Goal: Task Accomplishment & Management: Complete application form

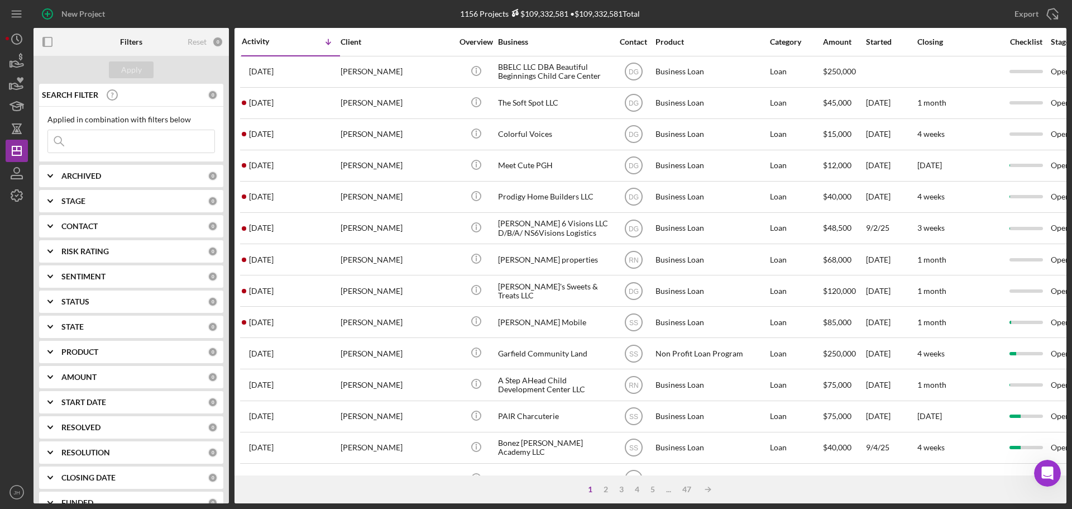
drag, startPoint x: 105, startPoint y: 145, endPoint x: 82, endPoint y: 130, distance: 27.4
click at [98, 143] on input at bounding box center [131, 141] width 166 height 22
type input "stylus"
click at [136, 70] on div "Apply" at bounding box center [131, 69] width 21 height 17
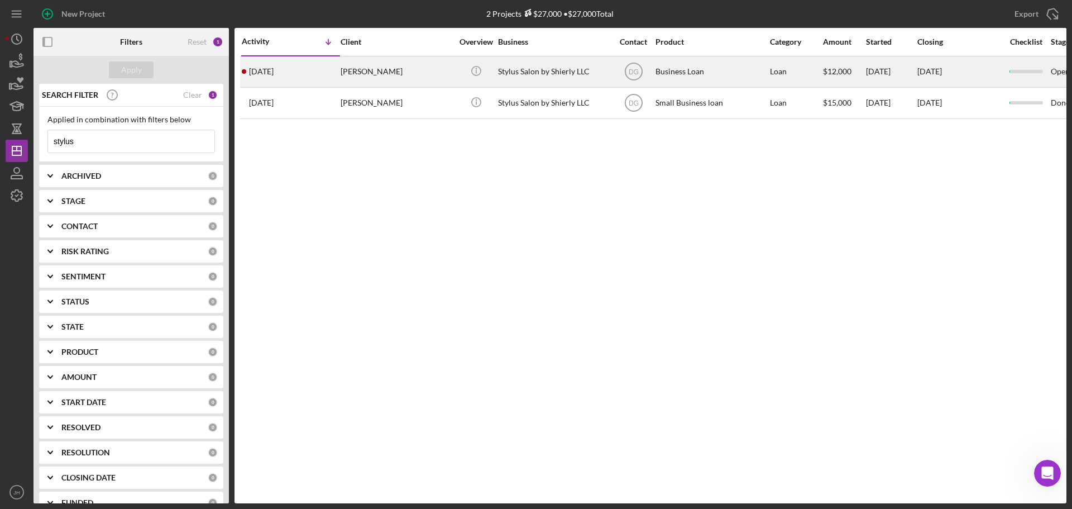
click at [388, 74] on div "[PERSON_NAME]" at bounding box center [397, 72] width 112 height 30
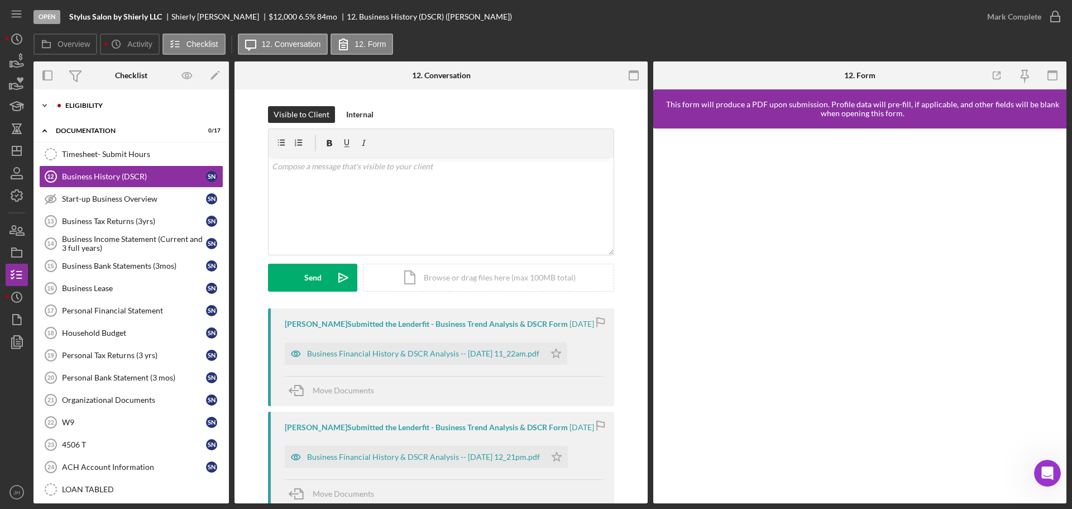
click at [45, 104] on icon "Icon/Expander" at bounding box center [45, 105] width 22 height 22
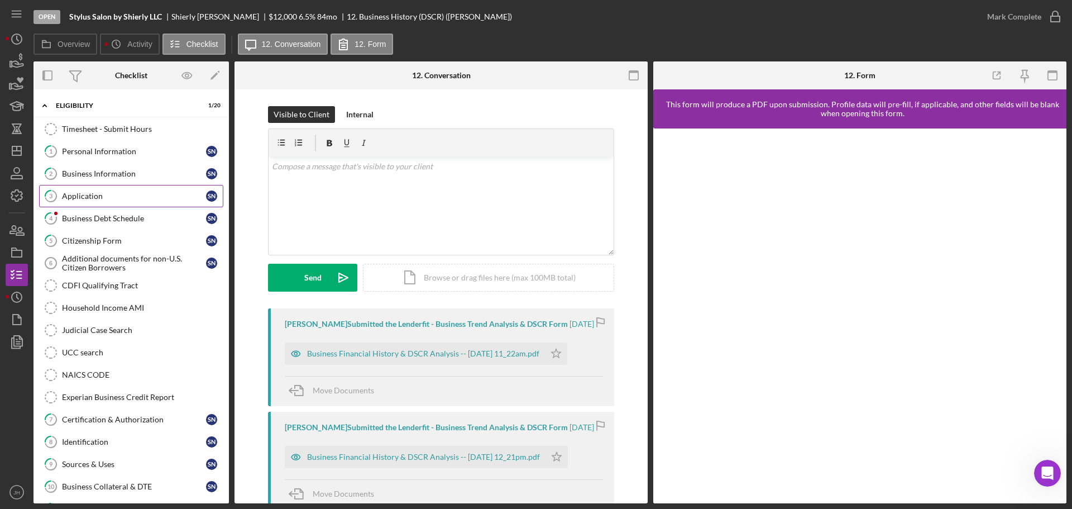
click at [82, 193] on div "Application" at bounding box center [134, 196] width 144 height 9
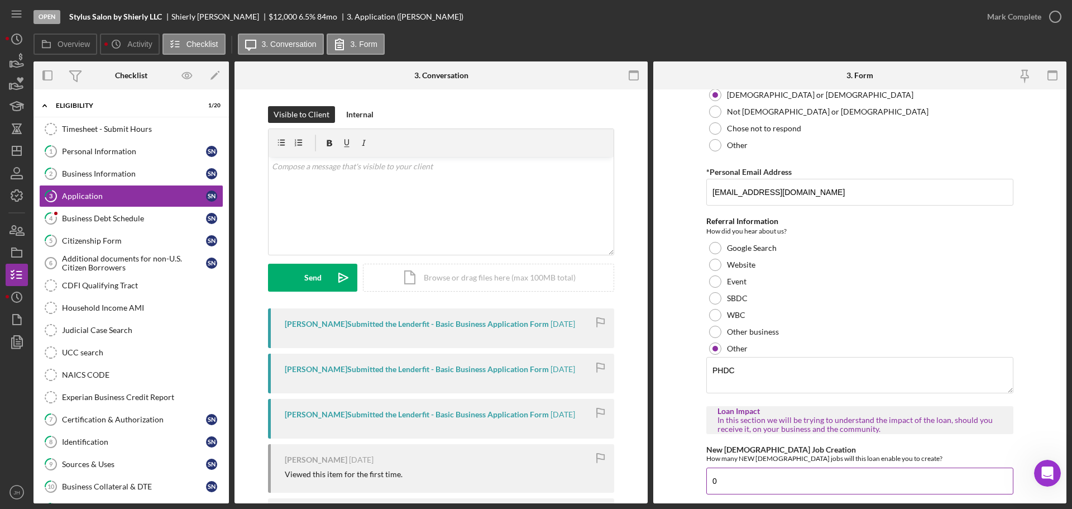
scroll to position [1452, 0]
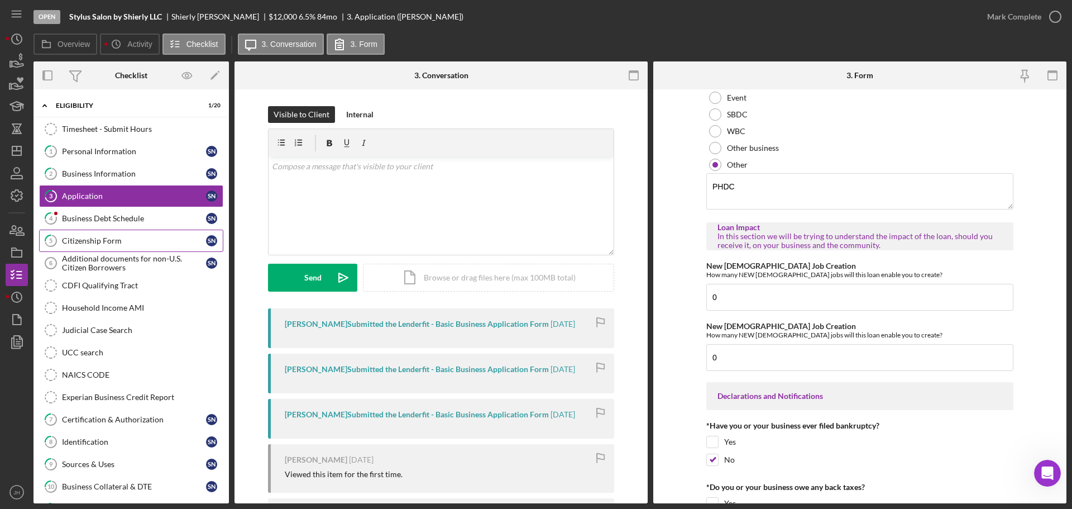
drag, startPoint x: 107, startPoint y: 237, endPoint x: 125, endPoint y: 231, distance: 19.1
click at [107, 237] on div "Citizenship Form" at bounding box center [134, 240] width 144 height 9
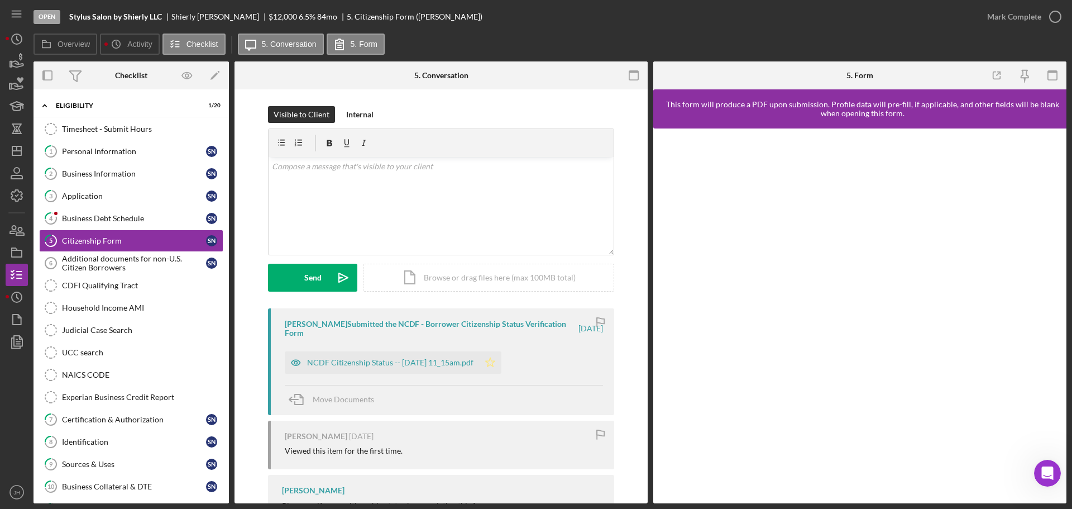
click at [427, 361] on div "NCDF Citizenship Status -- [DATE] 11_15am.pdf" at bounding box center [390, 362] width 166 height 9
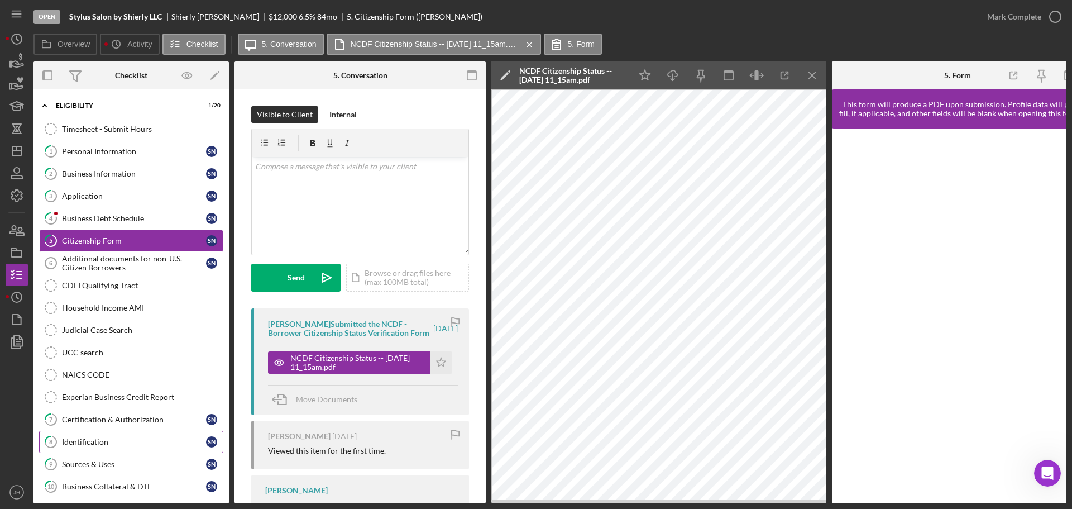
click at [95, 439] on div "Identification" at bounding box center [134, 441] width 144 height 9
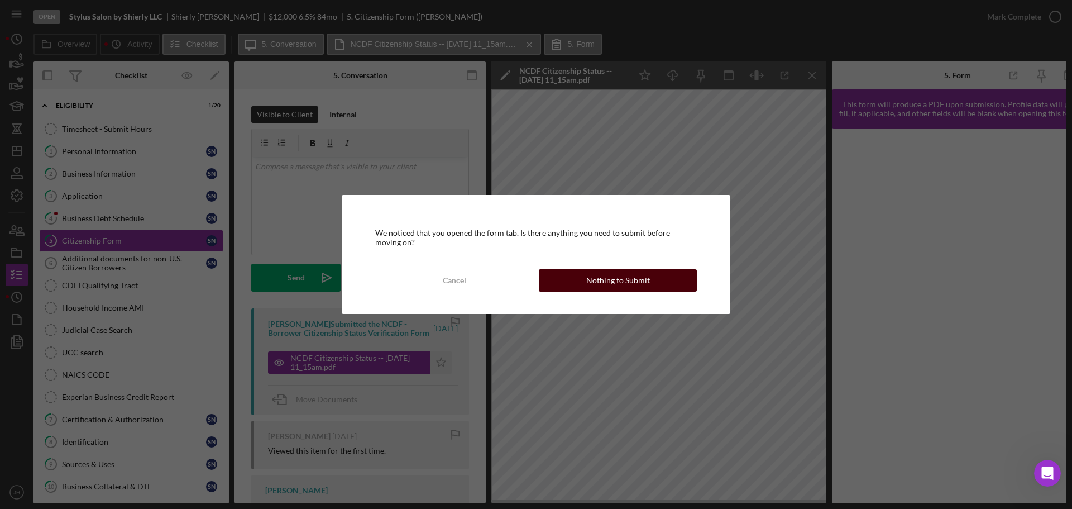
click at [637, 278] on div "Nothing to Submit" at bounding box center [618, 280] width 64 height 22
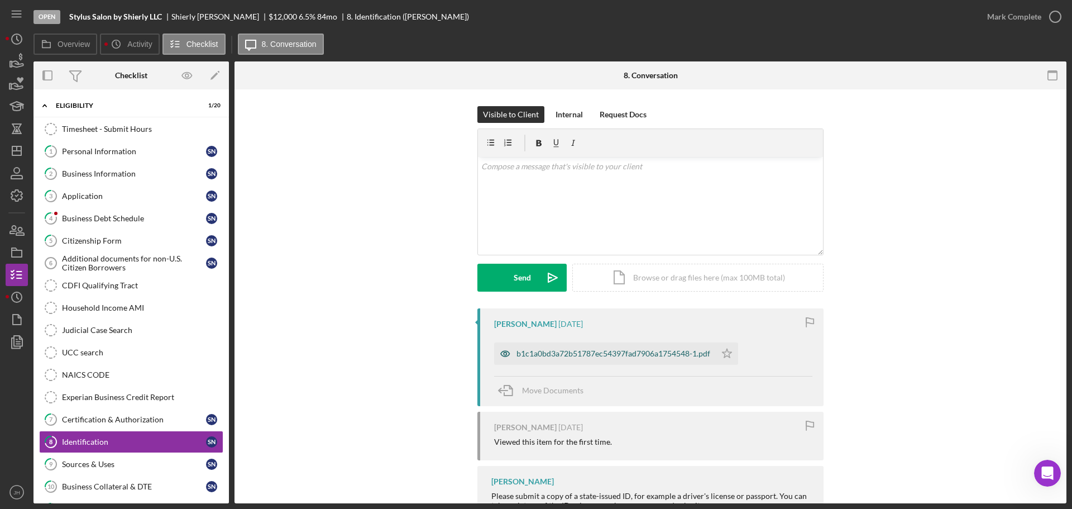
click at [583, 350] on div "b1c1a0bd3a72b51787ec54397fad7906a1754548-1.pdf" at bounding box center [614, 353] width 194 height 9
